Goal: Task Accomplishment & Management: Use online tool/utility

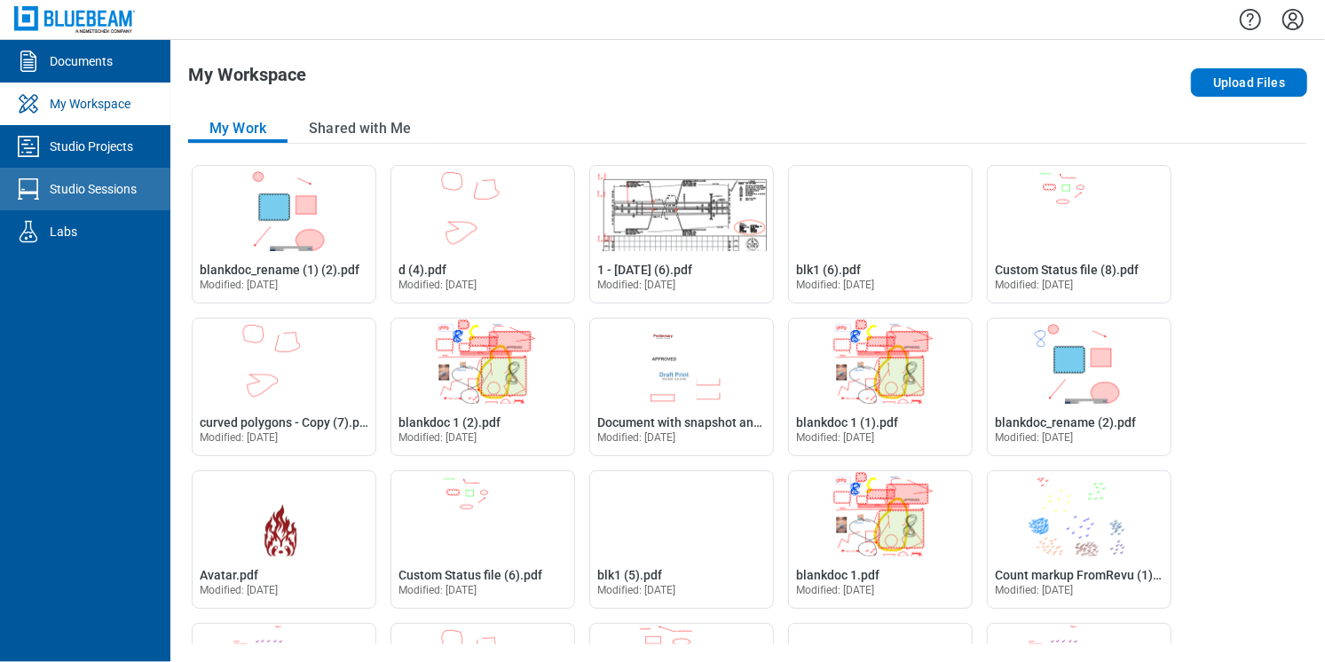
click at [45, 182] on div at bounding box center [31, 189] width 35 height 28
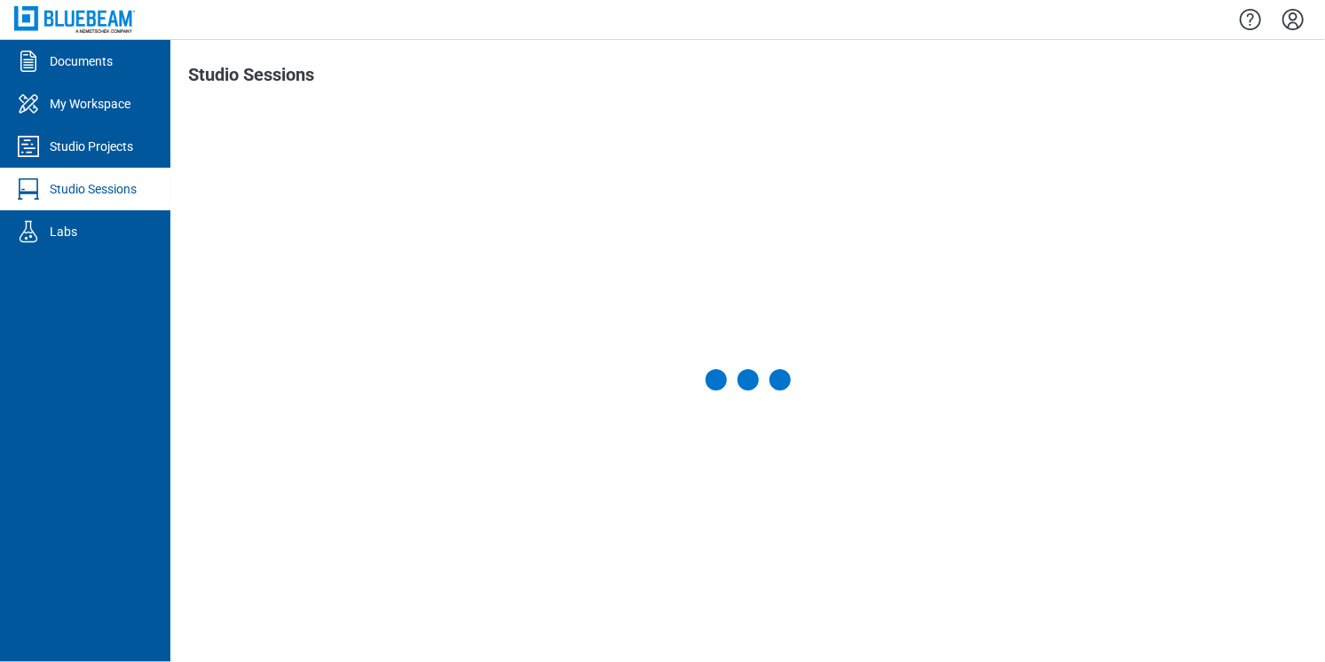
click at [76, 154] on div "Studio Projects" at bounding box center [91, 147] width 83 height 18
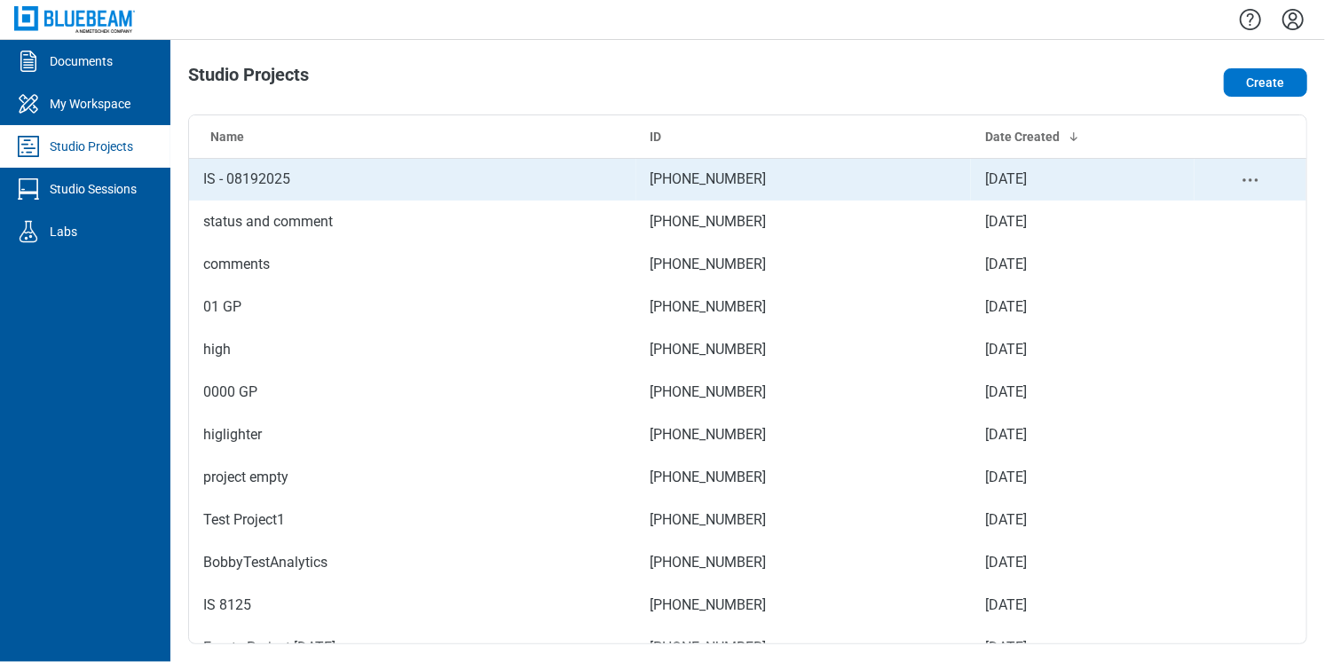
click at [244, 180] on td "IS - 08192025" at bounding box center [412, 179] width 447 height 43
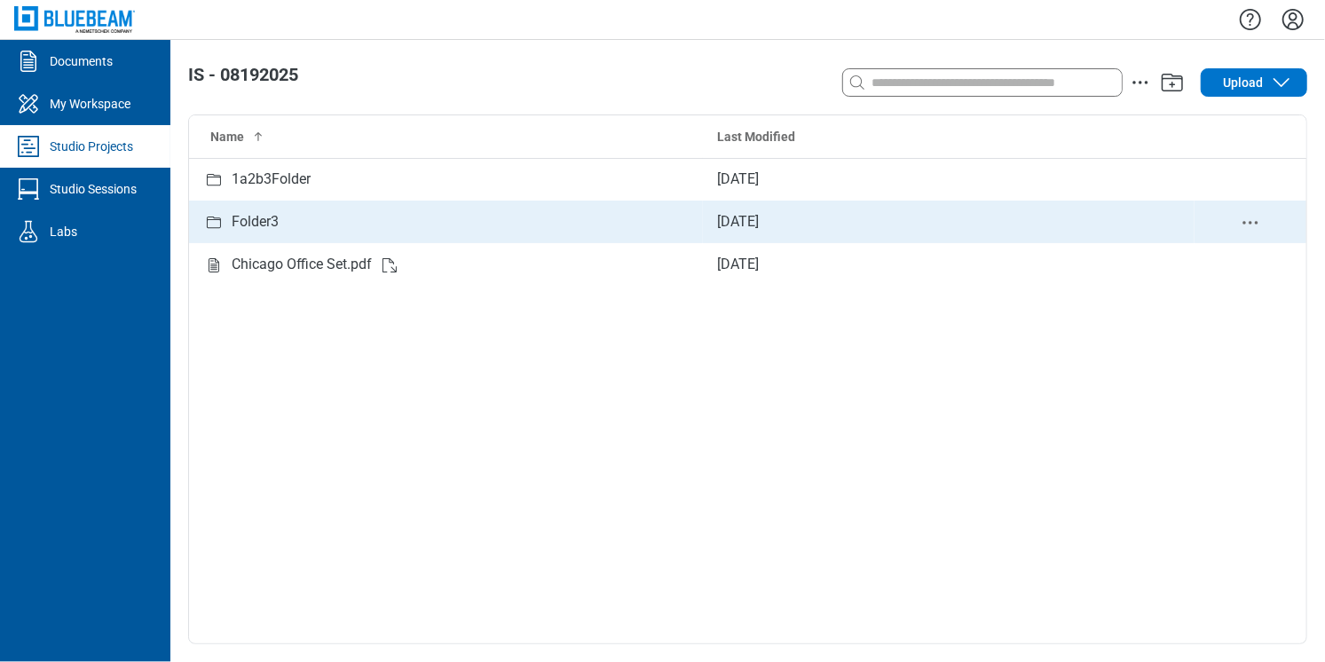
click at [220, 212] on icon "Studio items table" at bounding box center [213, 222] width 21 height 21
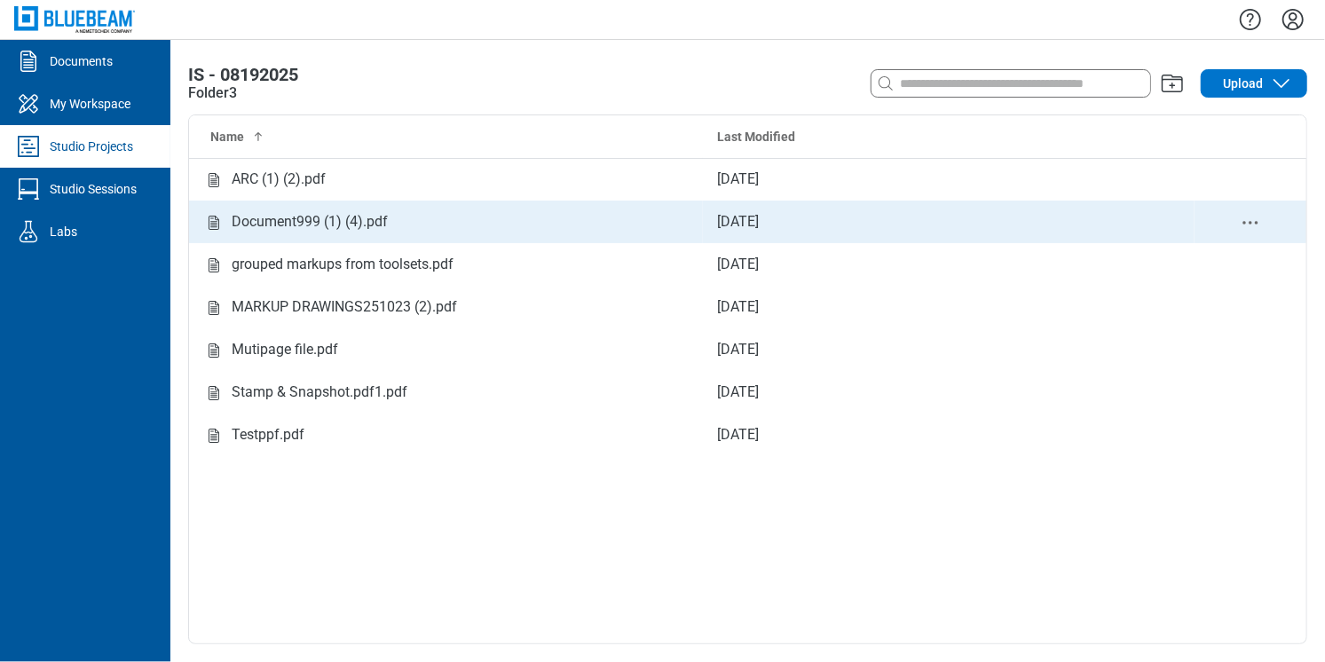
click at [233, 232] on td "Document999 (1) (4).pdf" at bounding box center [446, 222] width 514 height 43
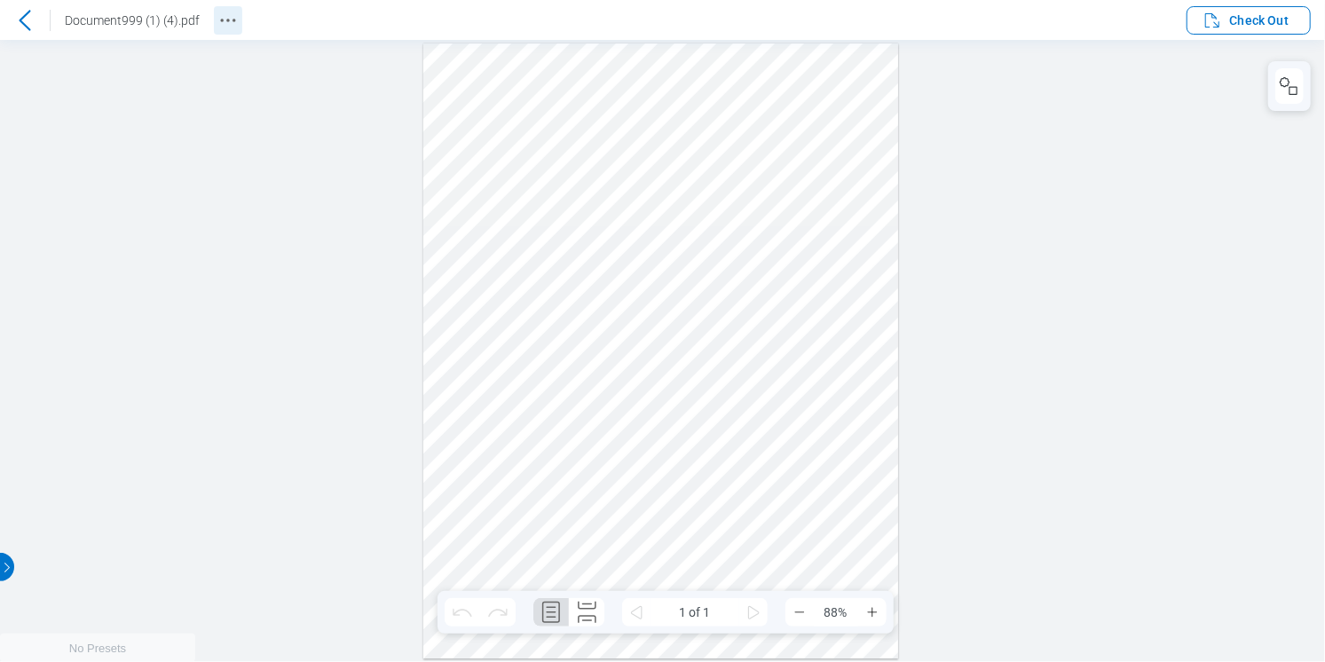
click at [238, 18] on button "Revision History" at bounding box center [228, 20] width 28 height 28
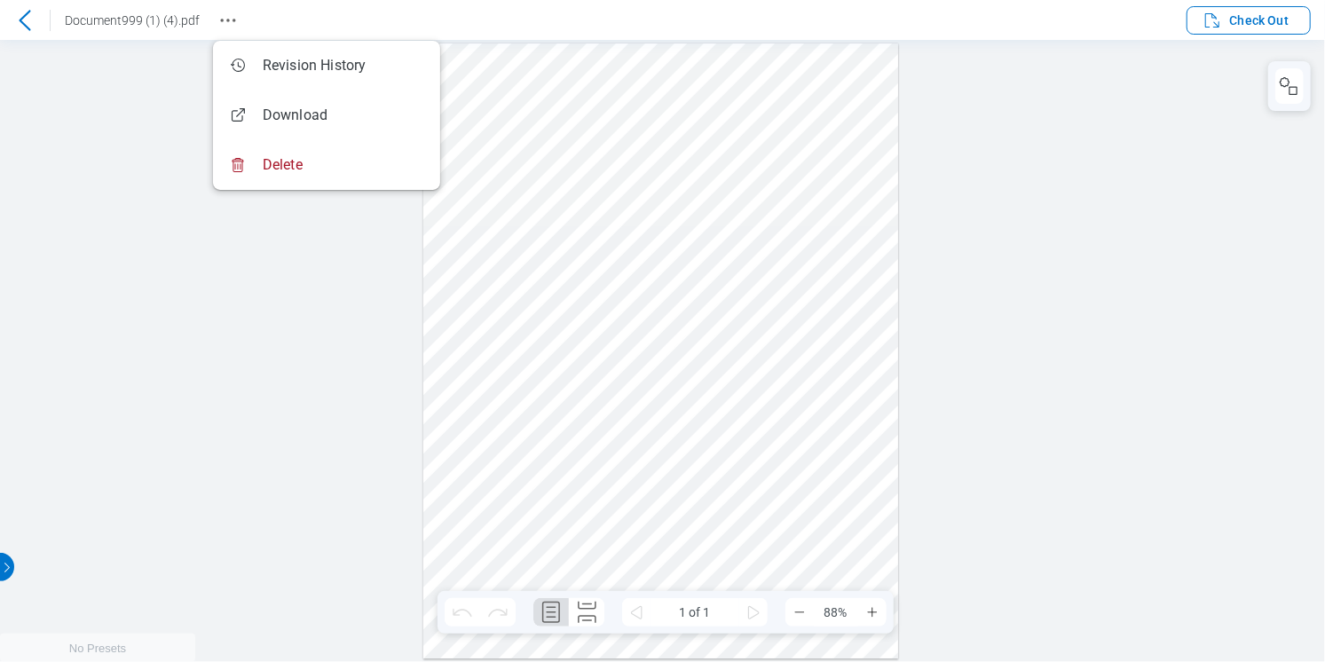
click at [28, 15] on icon at bounding box center [24, 20] width 21 height 21
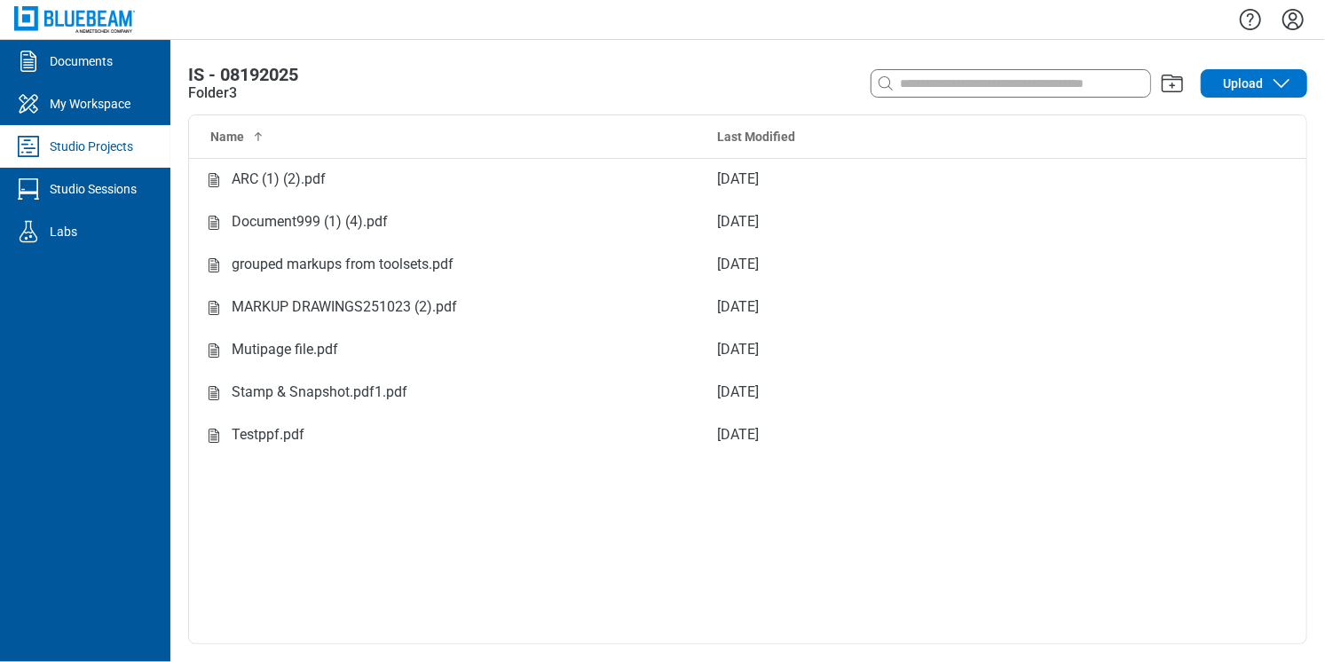
click at [1279, 24] on icon "Settings" at bounding box center [1293, 19] width 28 height 28
